Goal: Transaction & Acquisition: Purchase product/service

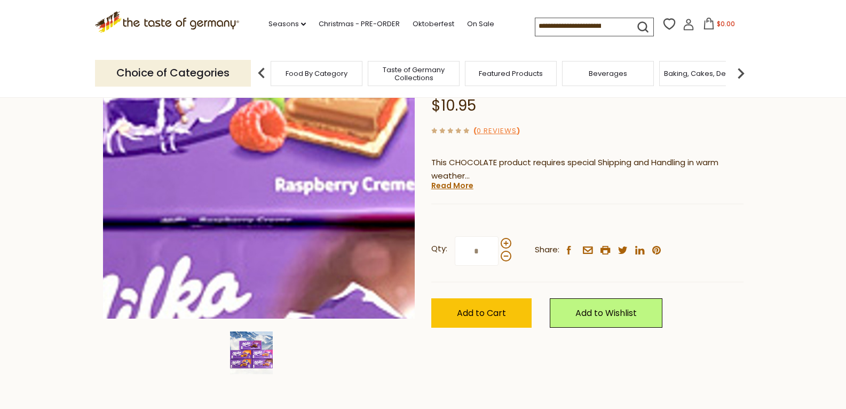
scroll to position [214, 0]
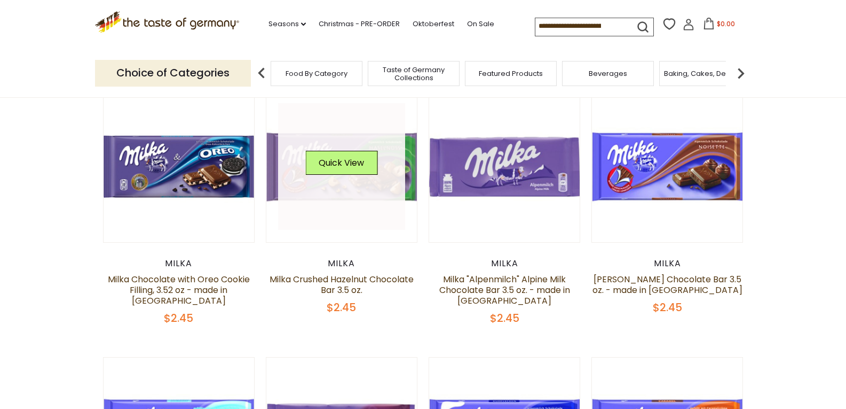
scroll to position [107, 0]
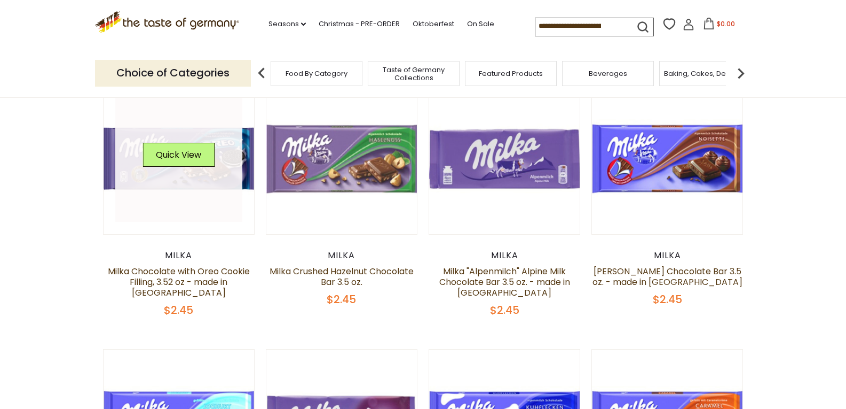
click at [193, 167] on div "Quick View" at bounding box center [179, 159] width 72 height 32
click at [201, 183] on link at bounding box center [178, 158] width 127 height 127
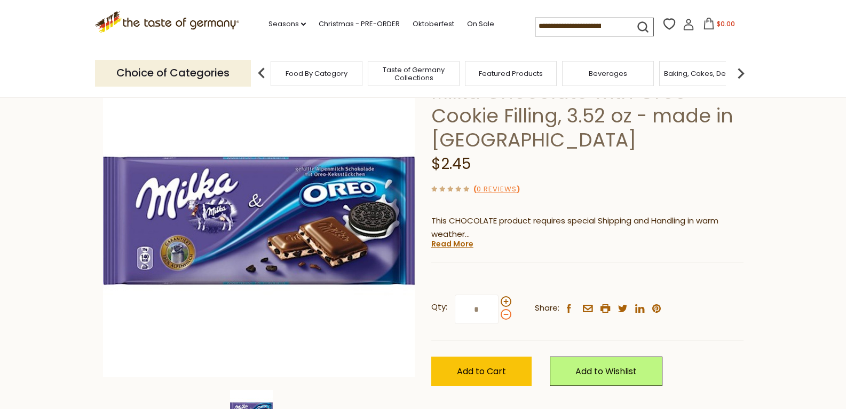
scroll to position [160, 0]
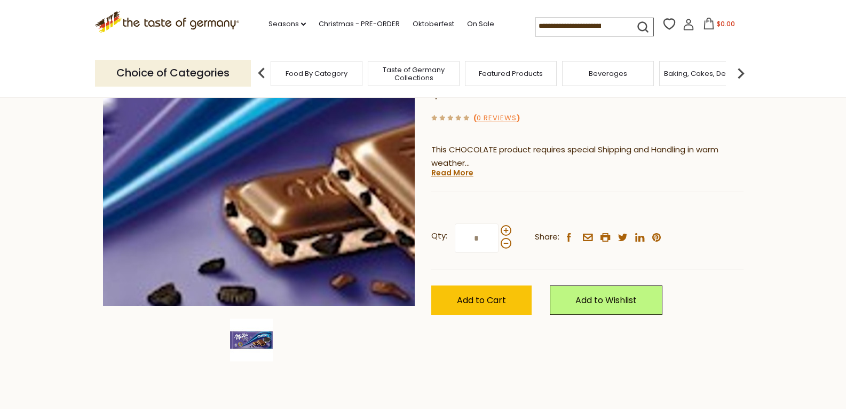
click at [285, 158] on img at bounding box center [259, 149] width 312 height 312
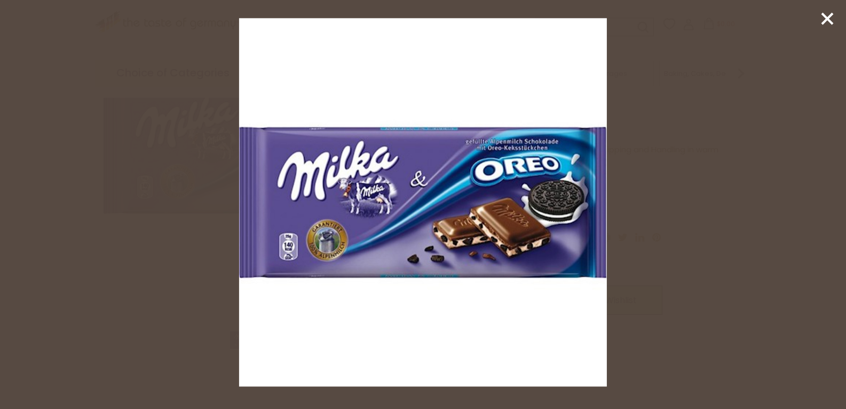
click at [828, 13] on icon at bounding box center [828, 19] width 16 height 16
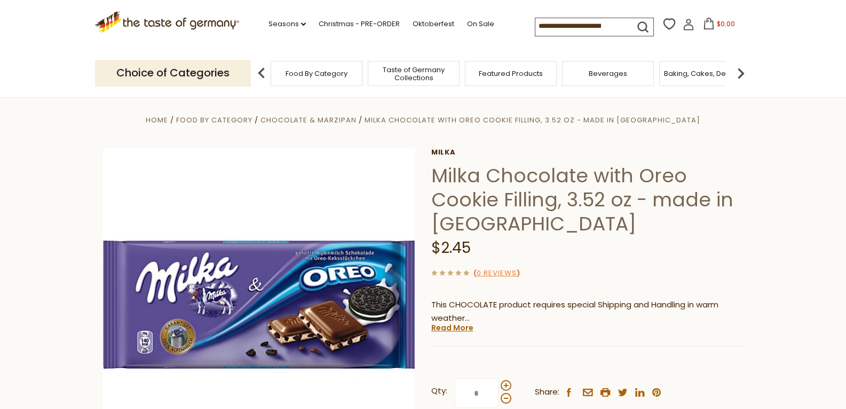
scroll to position [0, 0]
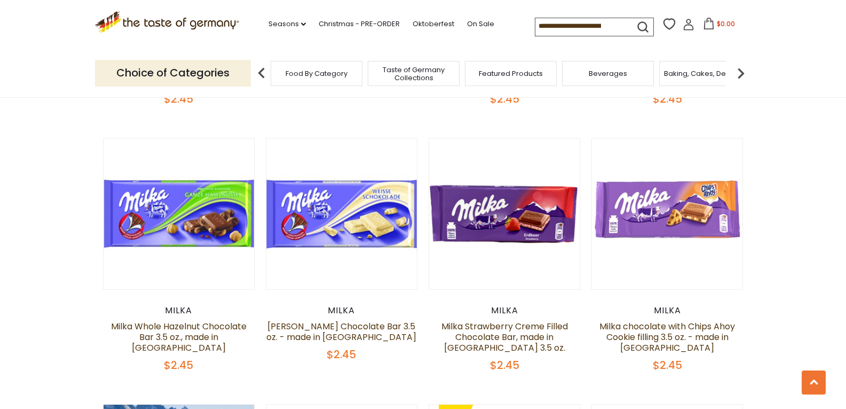
scroll to position [587, 0]
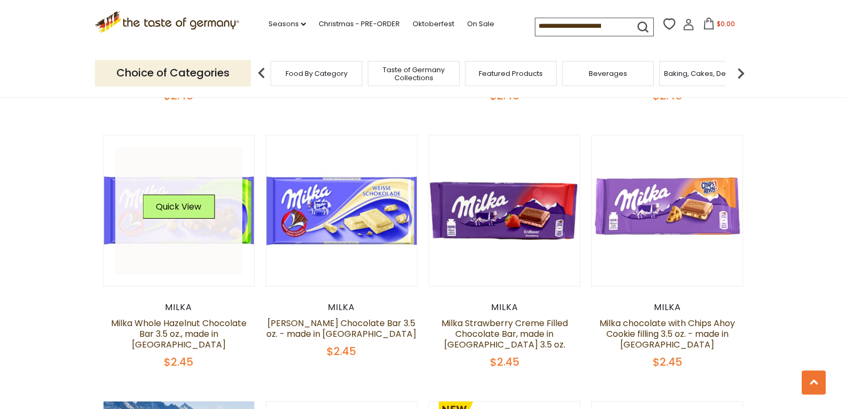
click at [194, 233] on link at bounding box center [178, 210] width 127 height 127
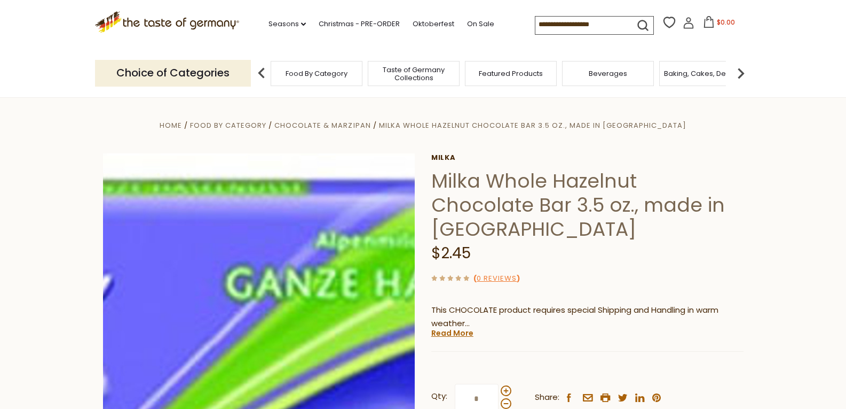
click at [290, 264] on img at bounding box center [259, 309] width 312 height 312
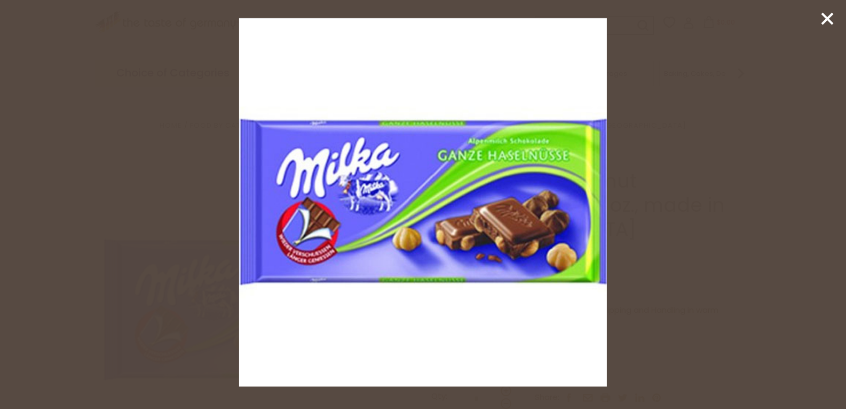
click at [825, 14] on icon at bounding box center [828, 19] width 16 height 16
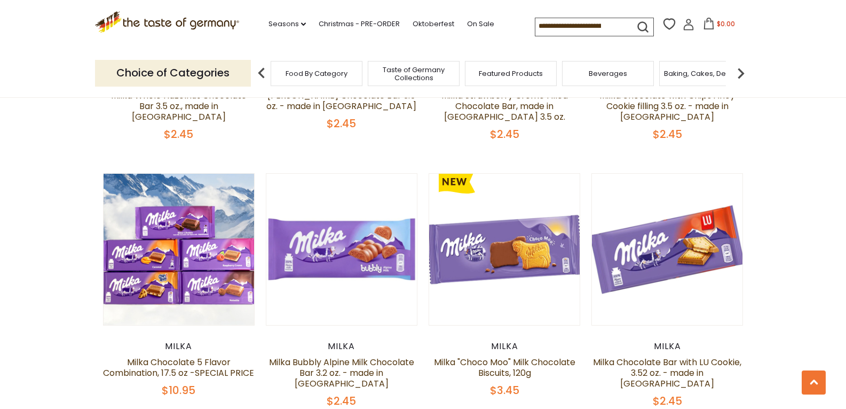
scroll to position [858, 0]
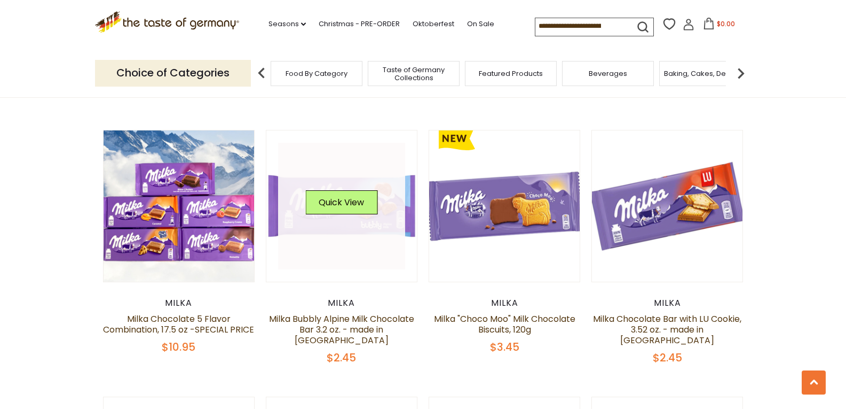
click at [333, 221] on div "Quick View" at bounding box center [341, 206] width 72 height 32
click at [411, 223] on img at bounding box center [341, 205] width 151 height 151
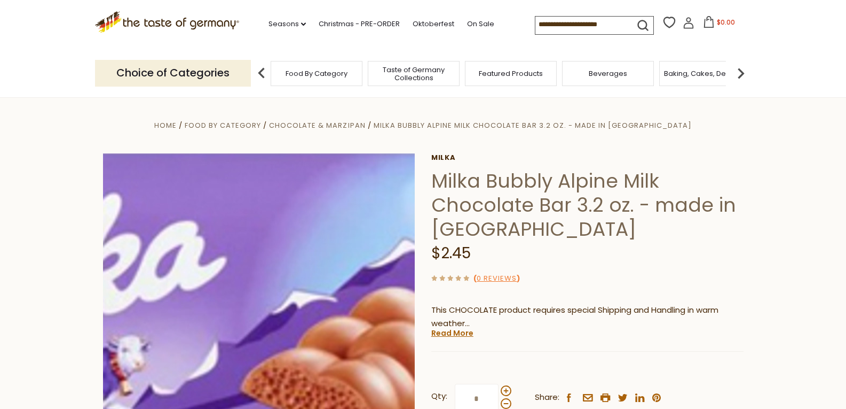
click at [285, 290] on img at bounding box center [259, 309] width 312 height 312
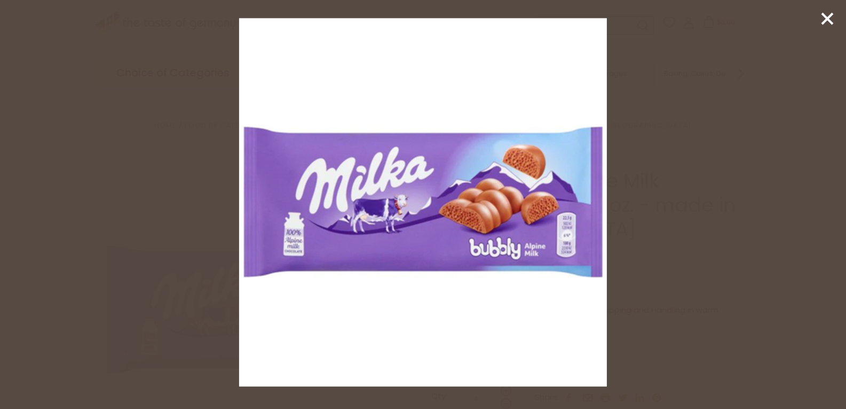
click at [832, 16] on icon at bounding box center [828, 19] width 16 height 16
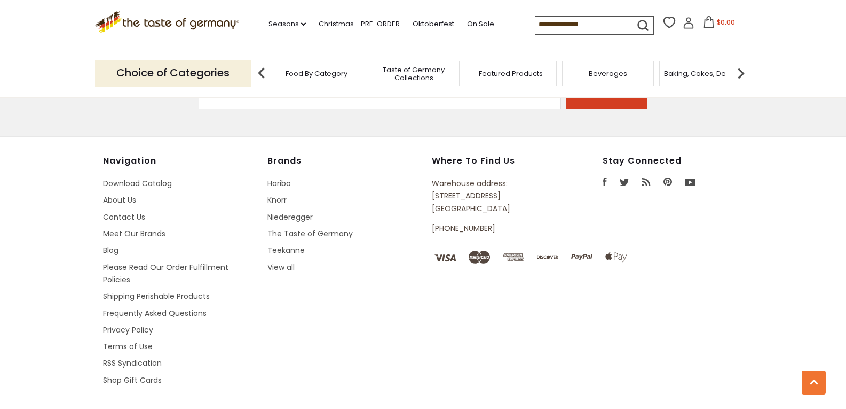
scroll to position [858, 0]
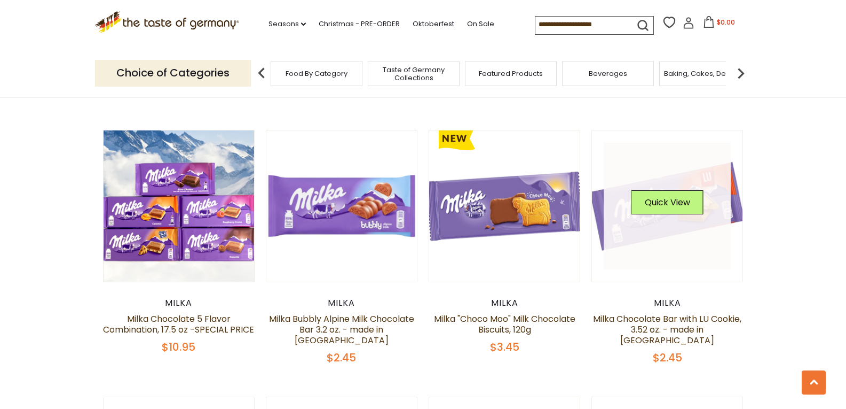
click at [683, 231] on link at bounding box center [667, 206] width 127 height 127
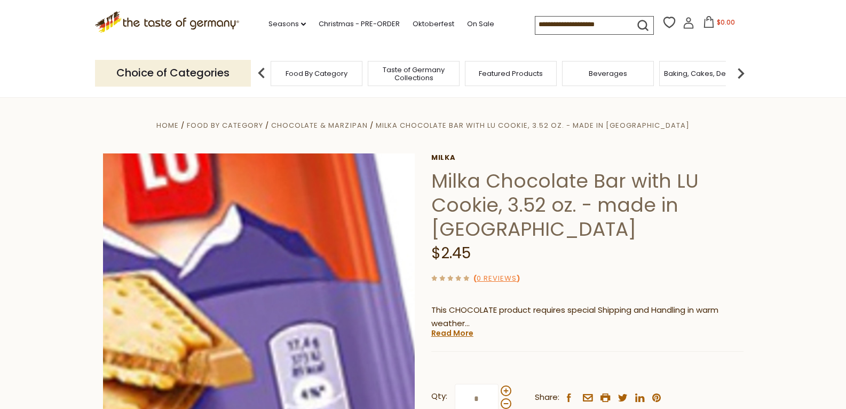
scroll to position [53, 0]
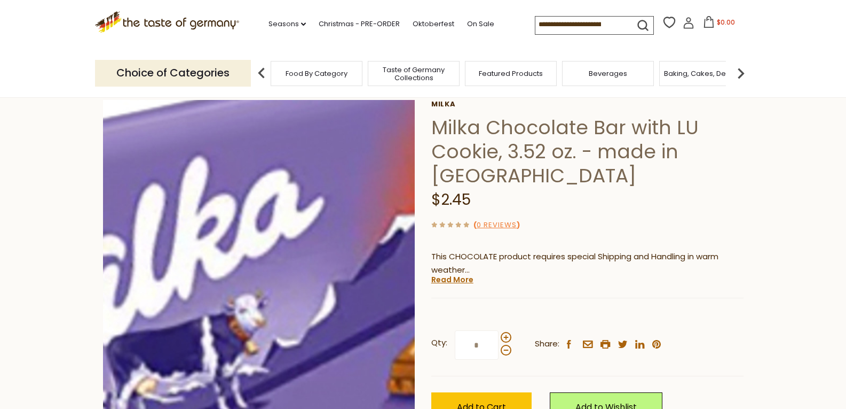
click at [237, 241] on img at bounding box center [259, 256] width 312 height 312
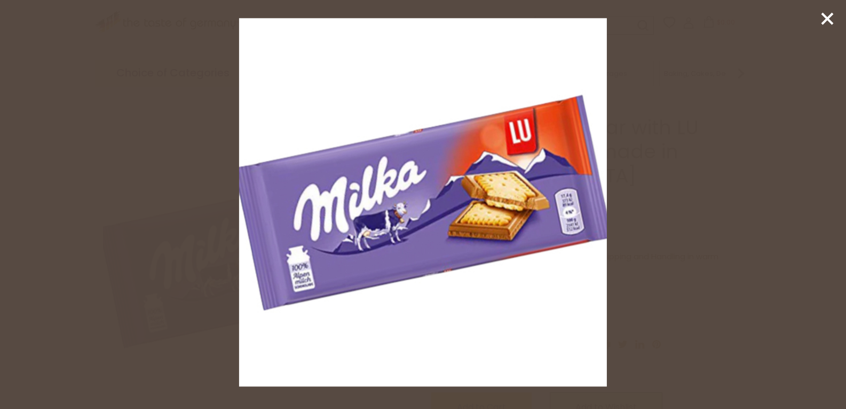
click at [823, 14] on icon at bounding box center [828, 19] width 16 height 16
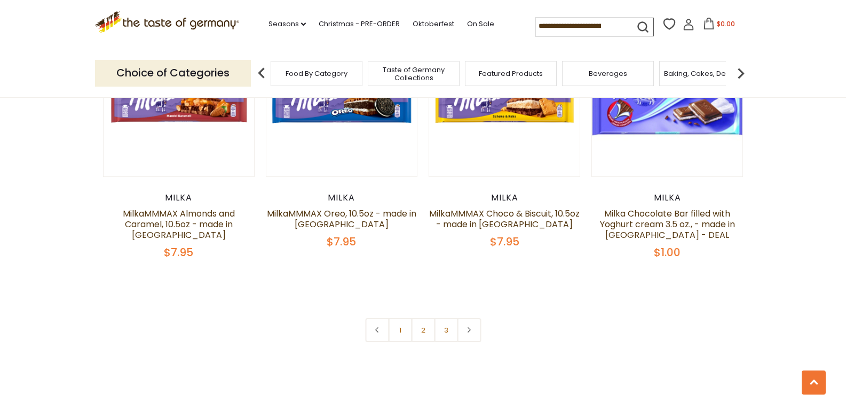
scroll to position [2349, 0]
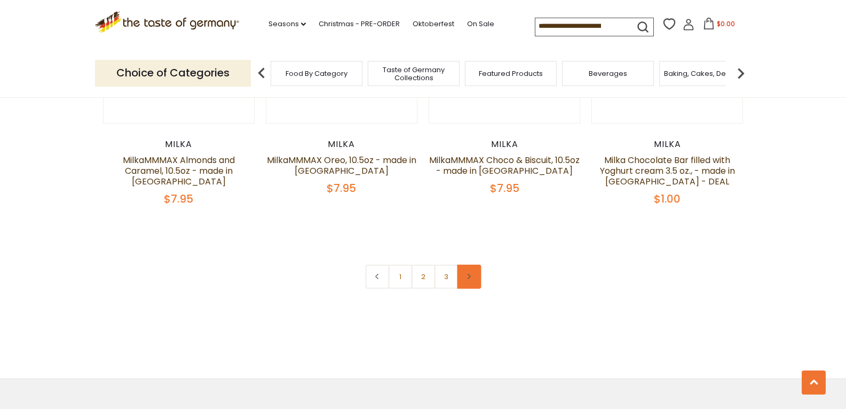
click at [468, 273] on icon at bounding box center [469, 275] width 6 height 5
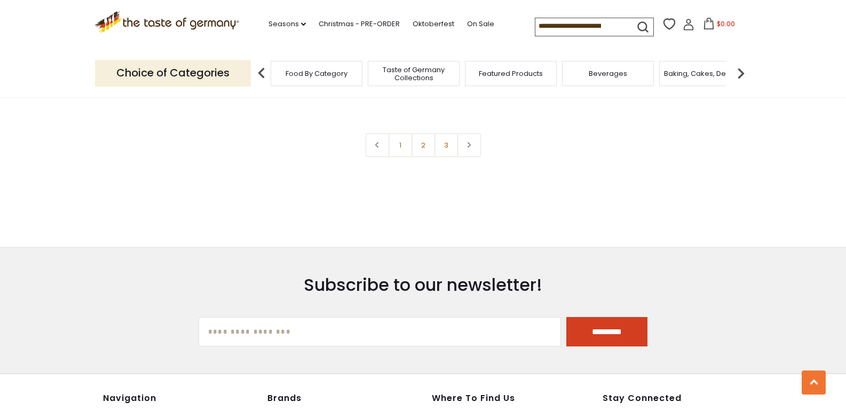
scroll to position [2510, 0]
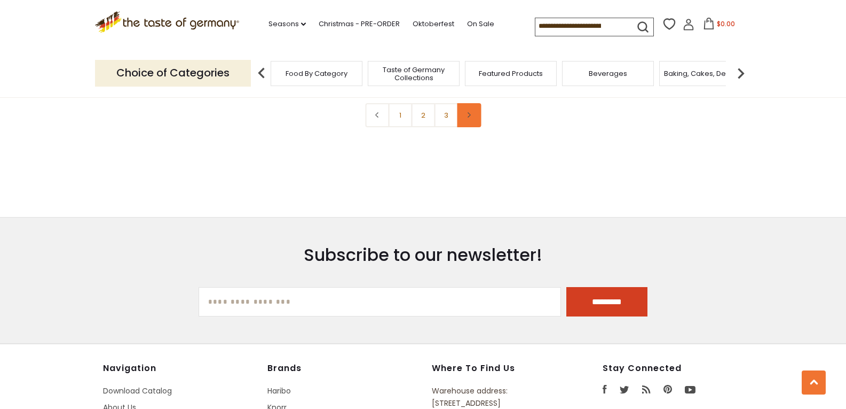
click at [470, 112] on use at bounding box center [469, 114] width 3 height 5
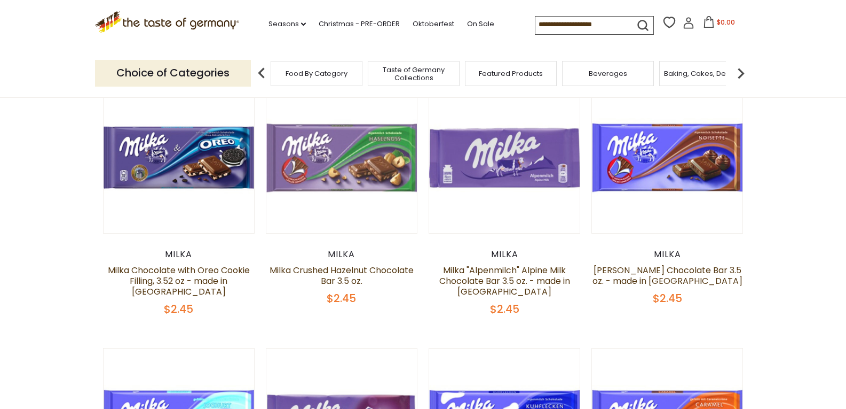
scroll to position [0, 0]
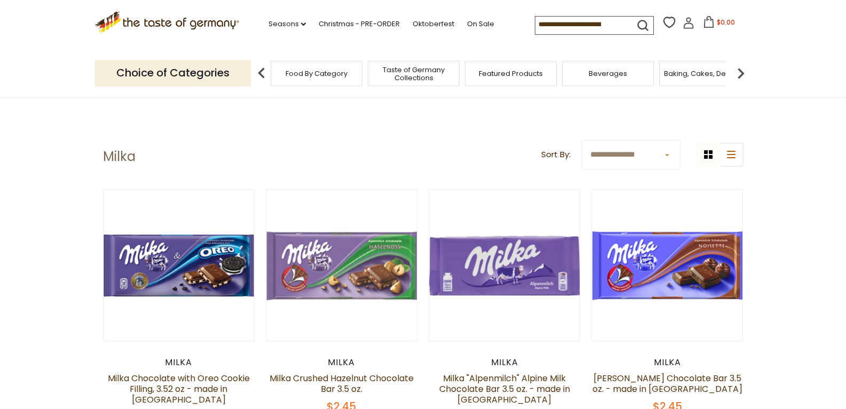
click at [596, 20] on input at bounding box center [581, 24] width 90 height 15
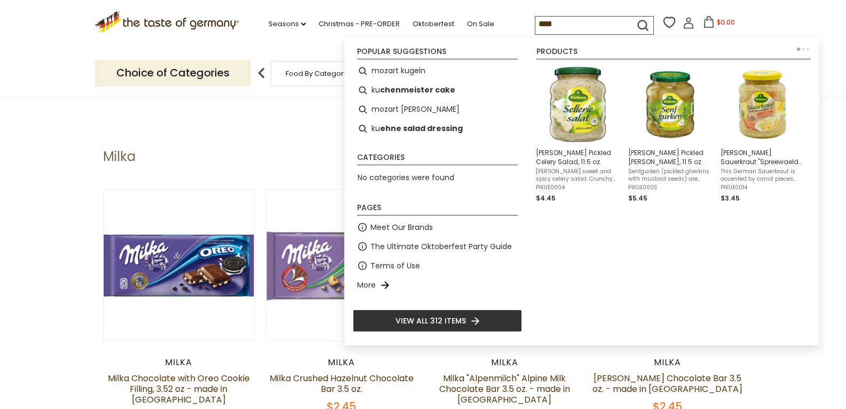
type input "*****"
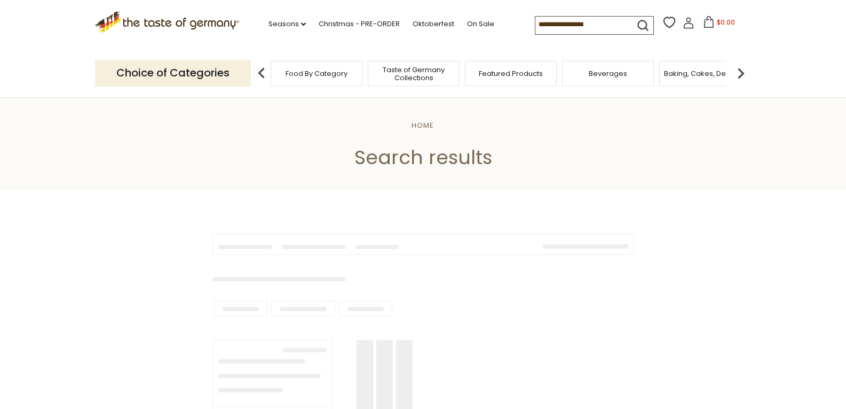
type input "*****"
